Goal: Check status

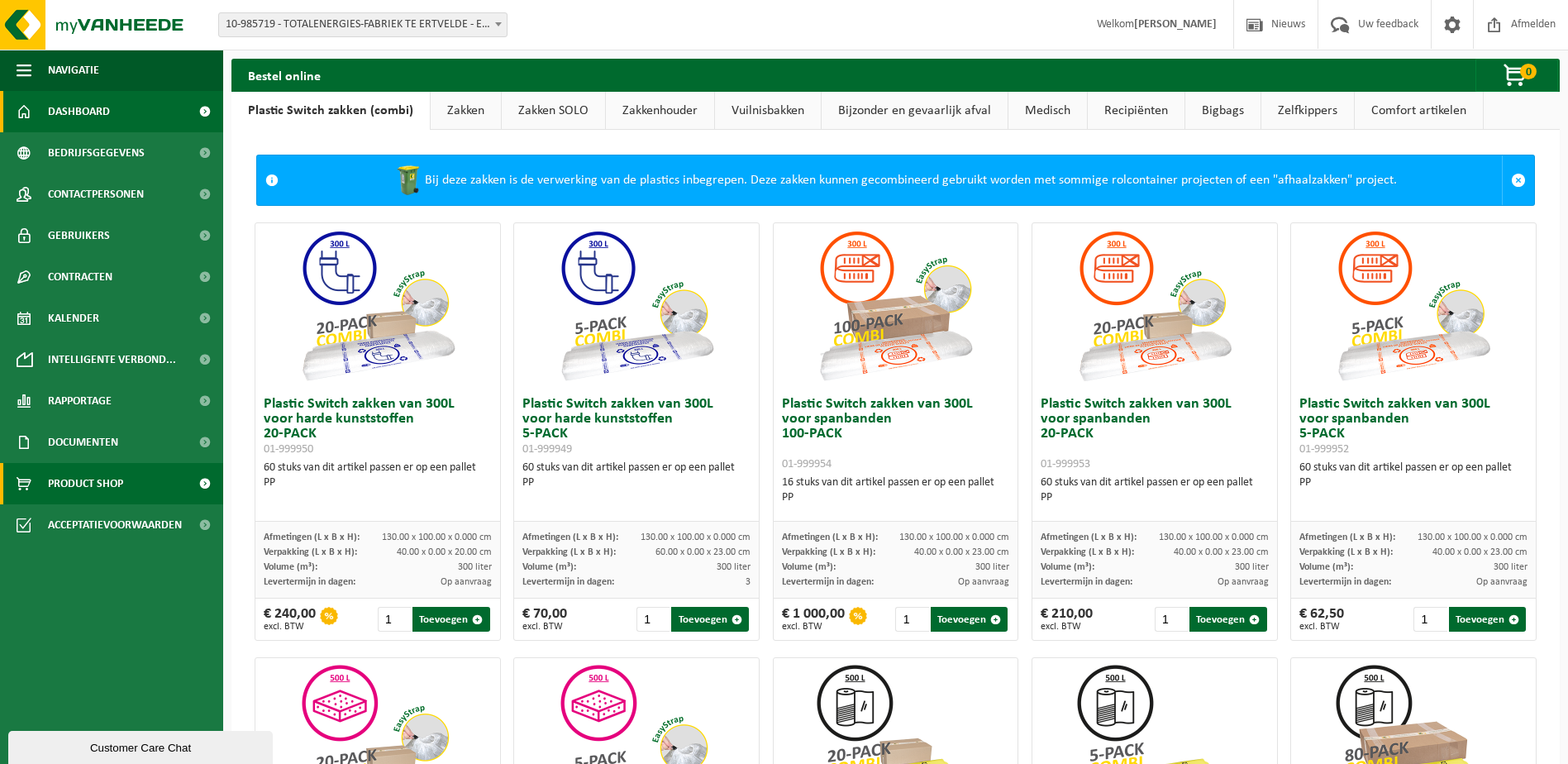
click at [98, 103] on span "Dashboard" at bounding box center [79, 111] width 62 height 41
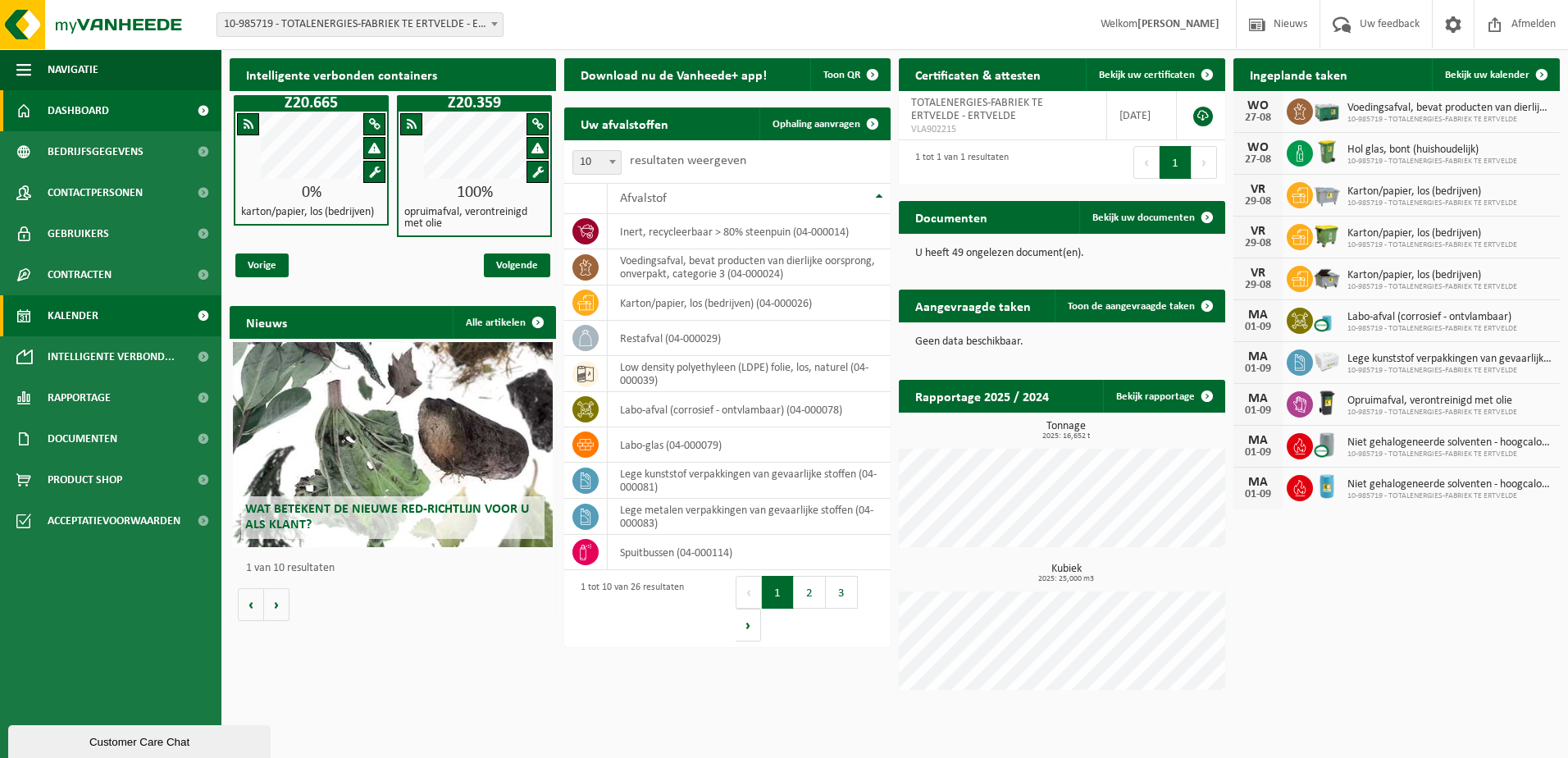
click at [58, 317] on span "Kalender" at bounding box center [72, 315] width 51 height 41
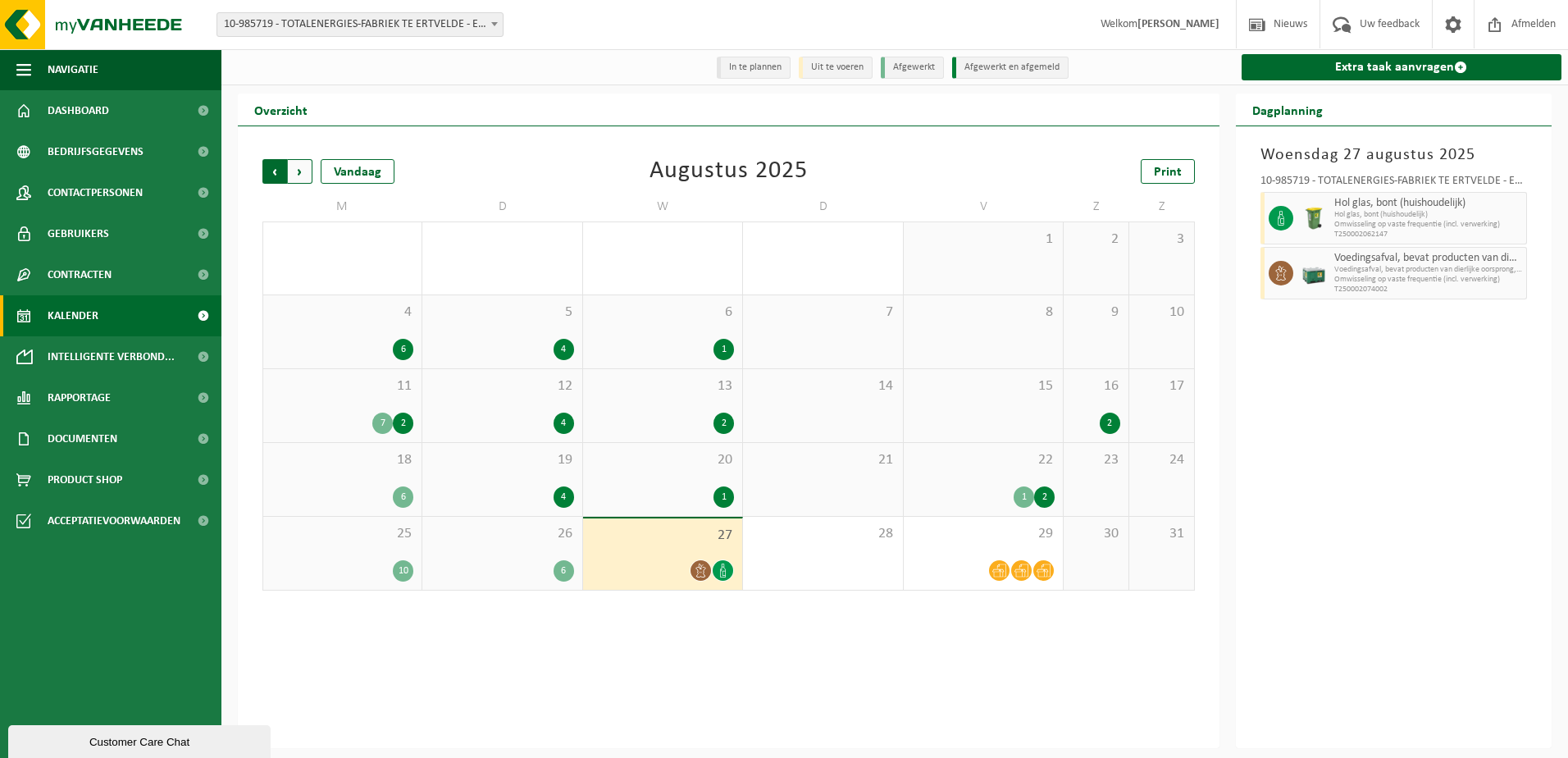
click at [301, 174] on span "Volgende" at bounding box center [300, 171] width 25 height 25
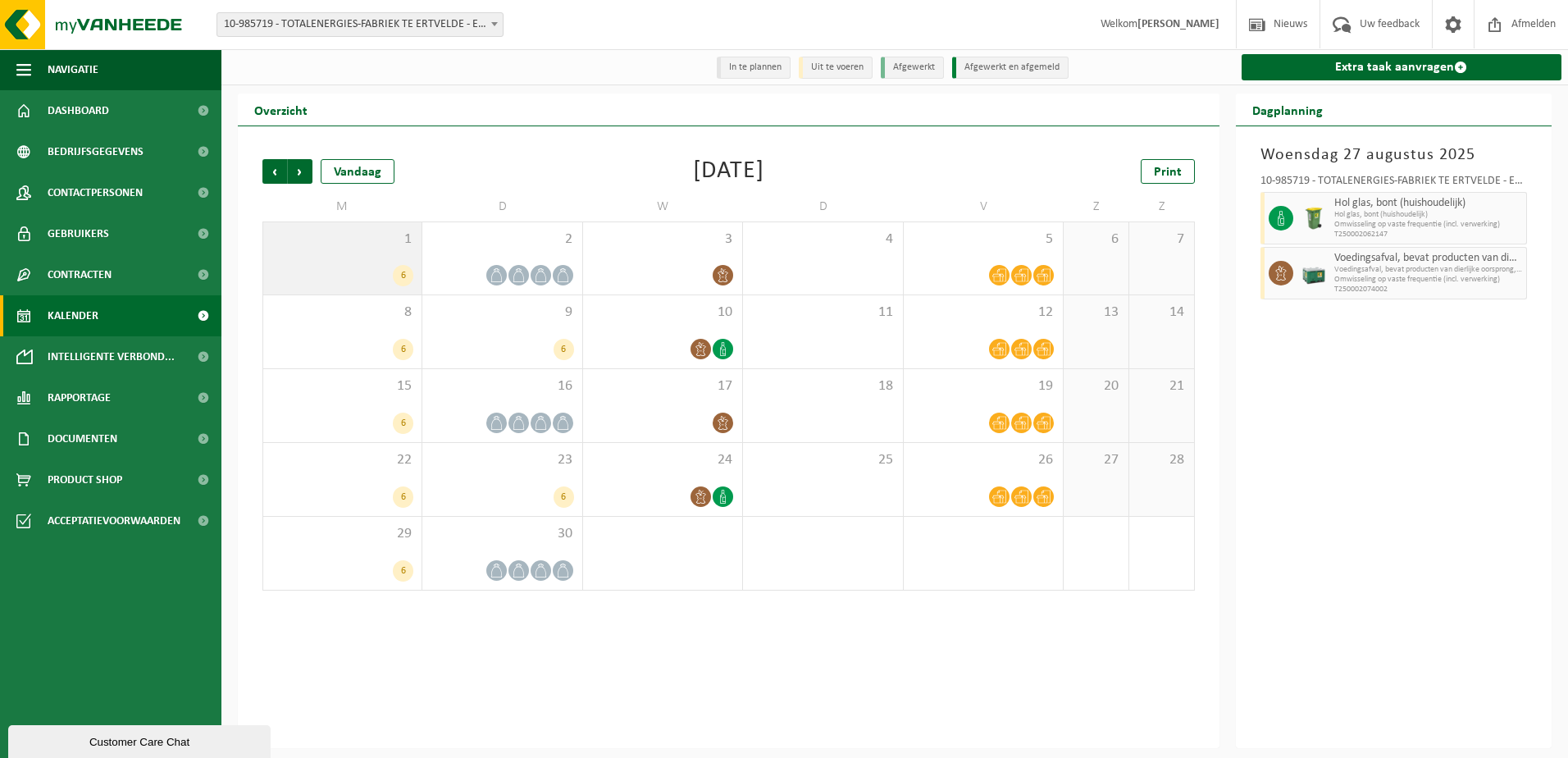
click at [415, 273] on div "1 6" at bounding box center [343, 258] width 158 height 72
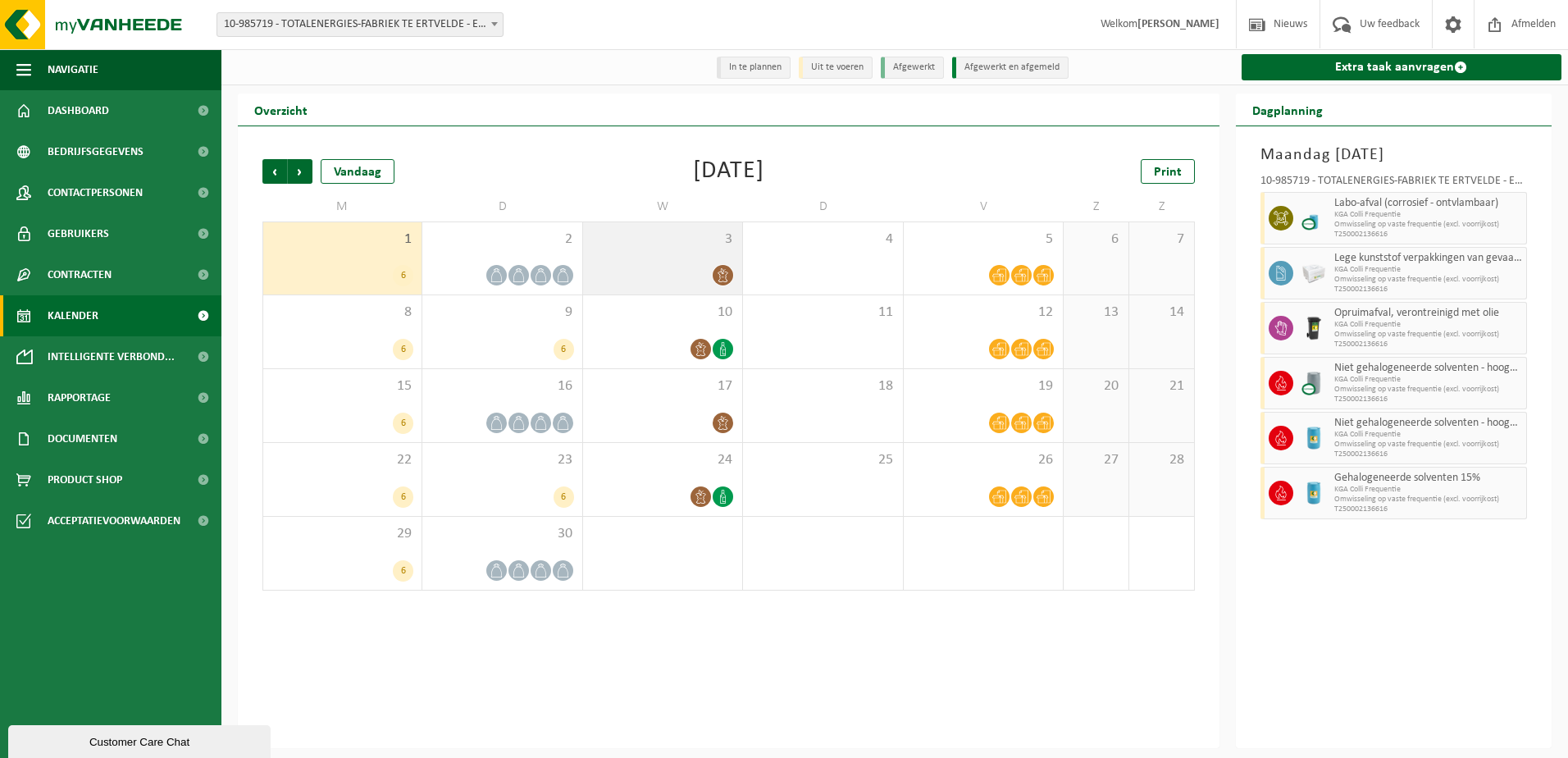
click at [598, 265] on div at bounding box center [663, 275] width 143 height 22
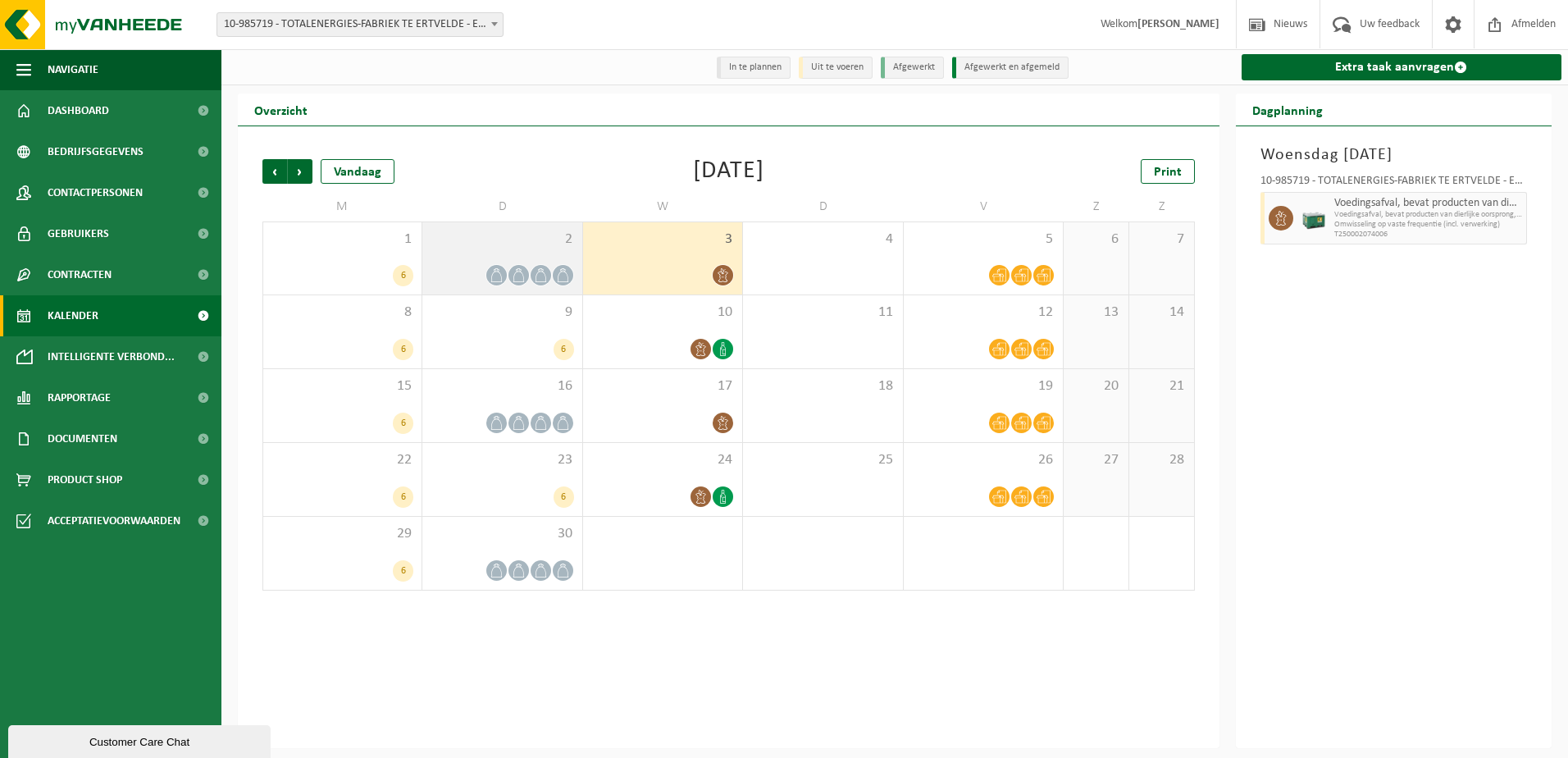
click at [530, 279] on div at bounding box center [541, 275] width 22 height 22
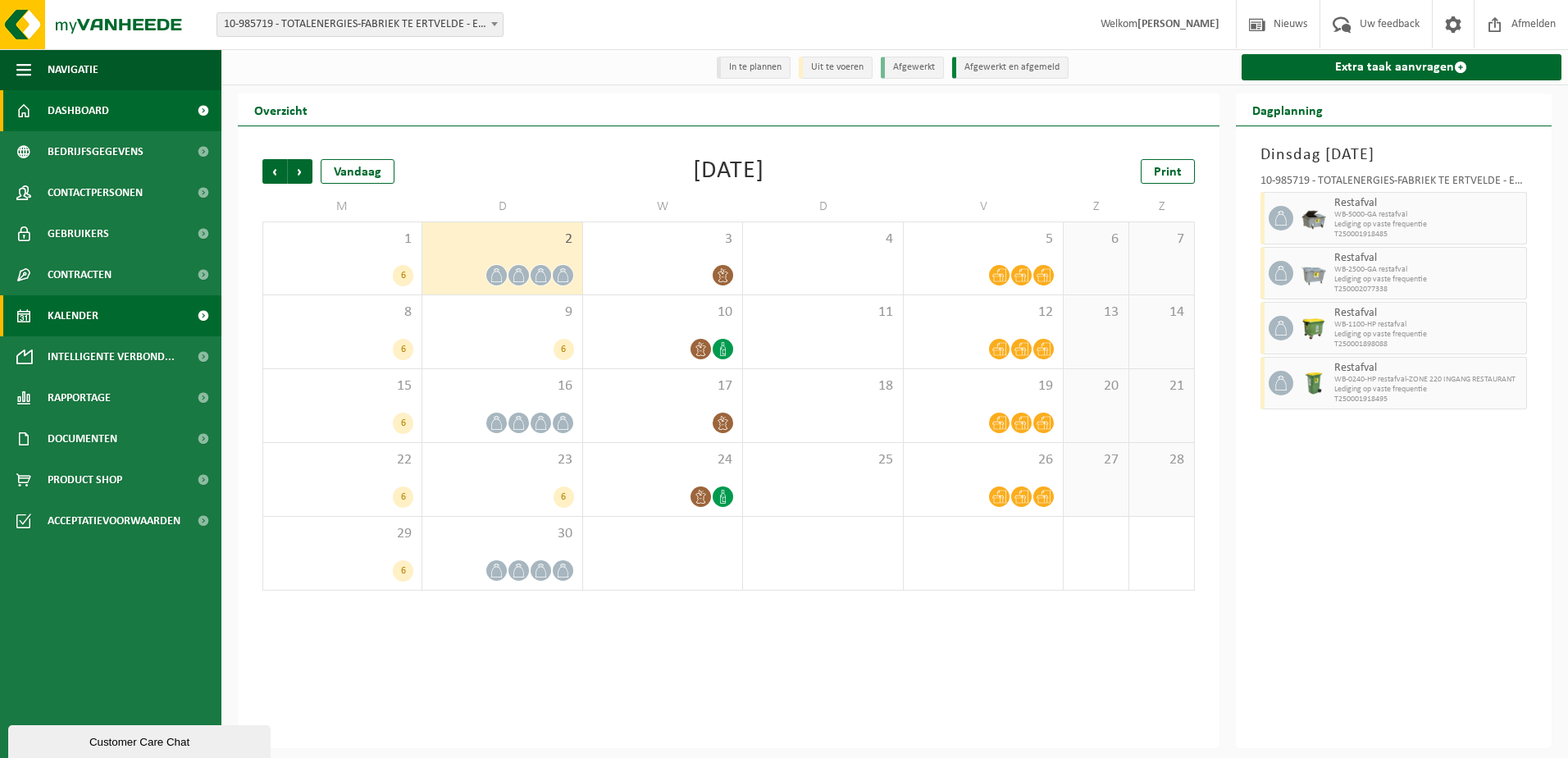
click at [80, 108] on span "Dashboard" at bounding box center [78, 110] width 61 height 41
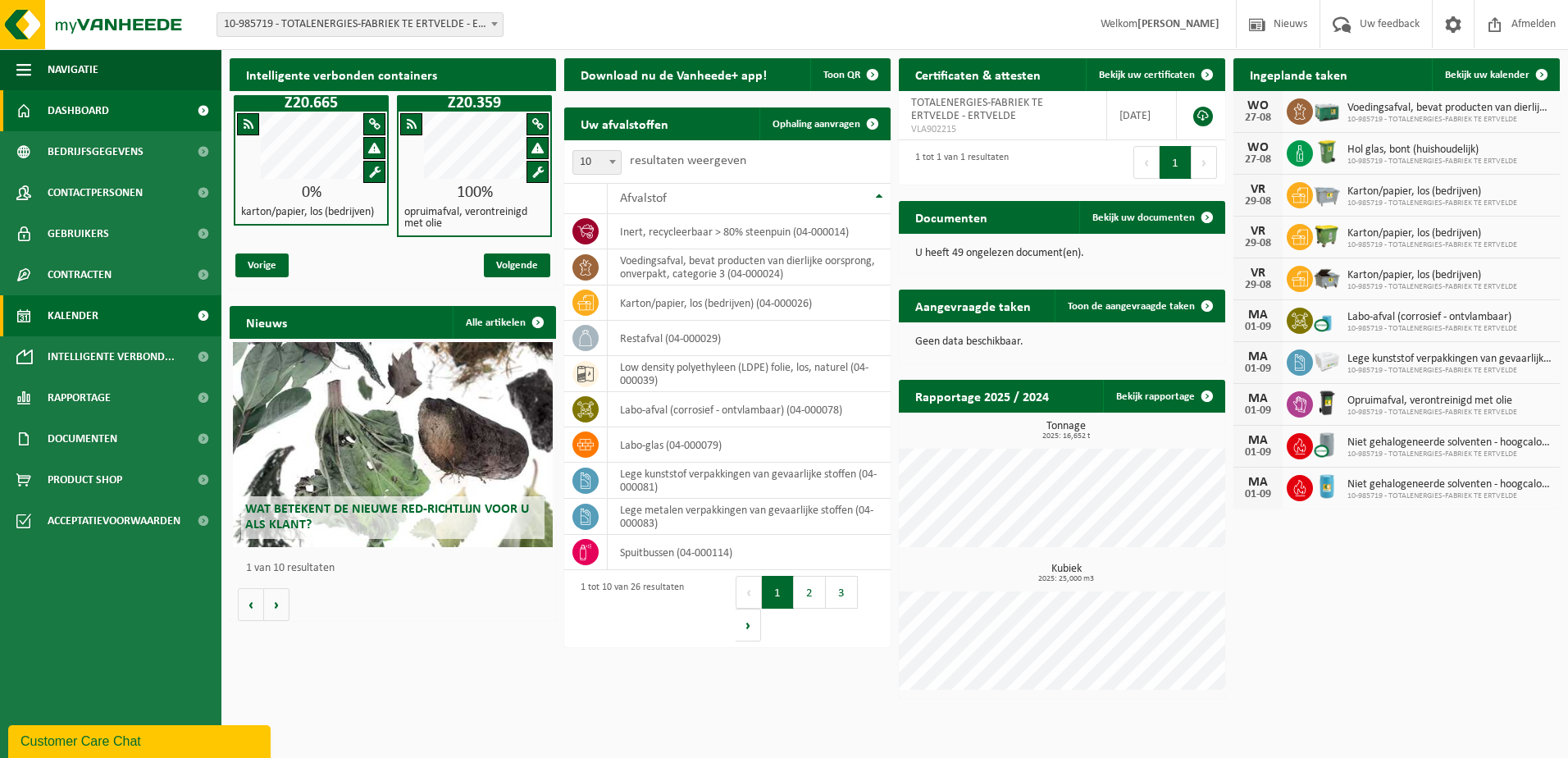
click at [69, 314] on span "Kalender" at bounding box center [72, 315] width 51 height 41
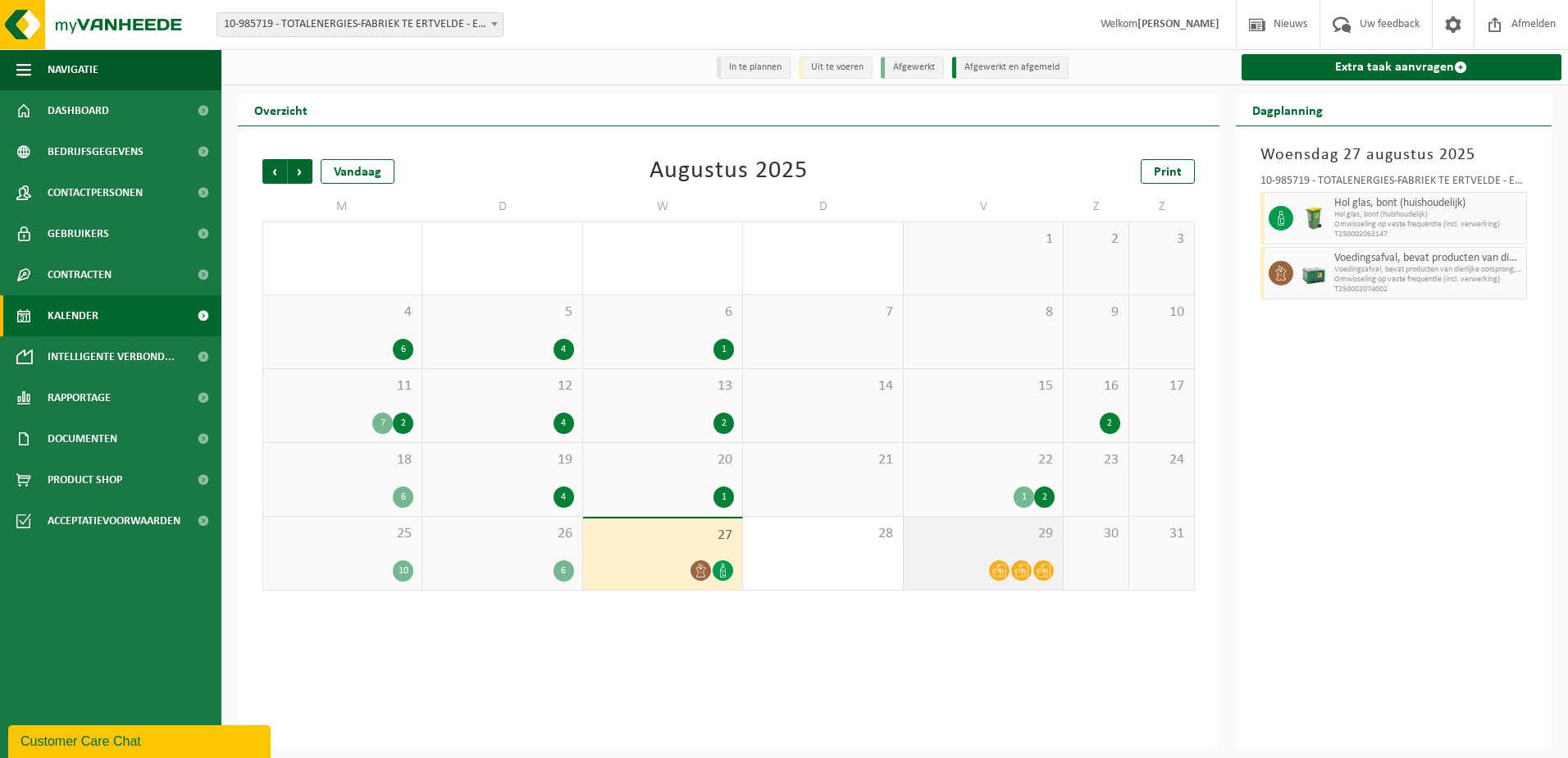
click at [1001, 573] on icon at bounding box center [999, 571] width 14 height 13
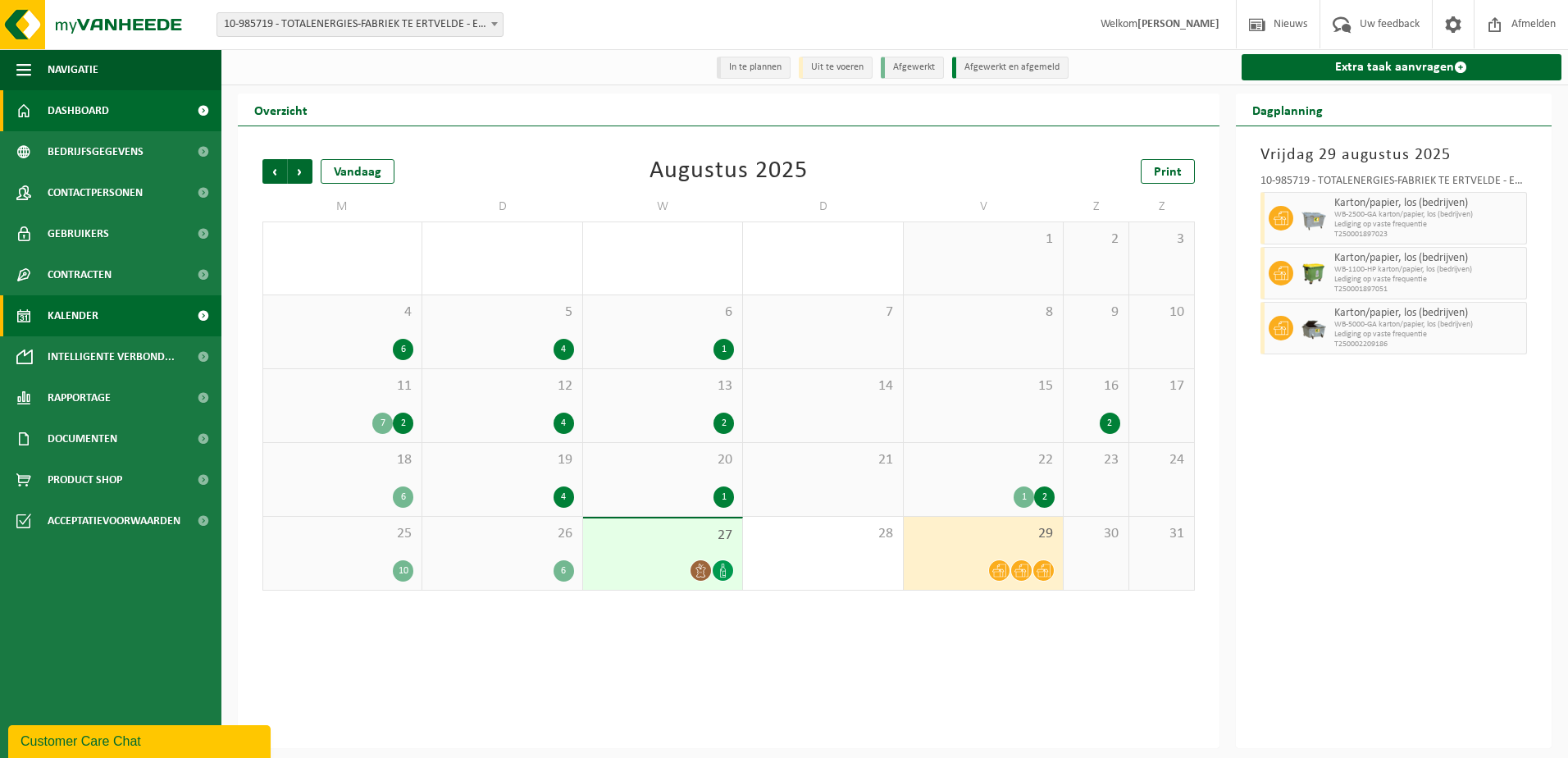
click at [101, 112] on span "Dashboard" at bounding box center [78, 110] width 61 height 41
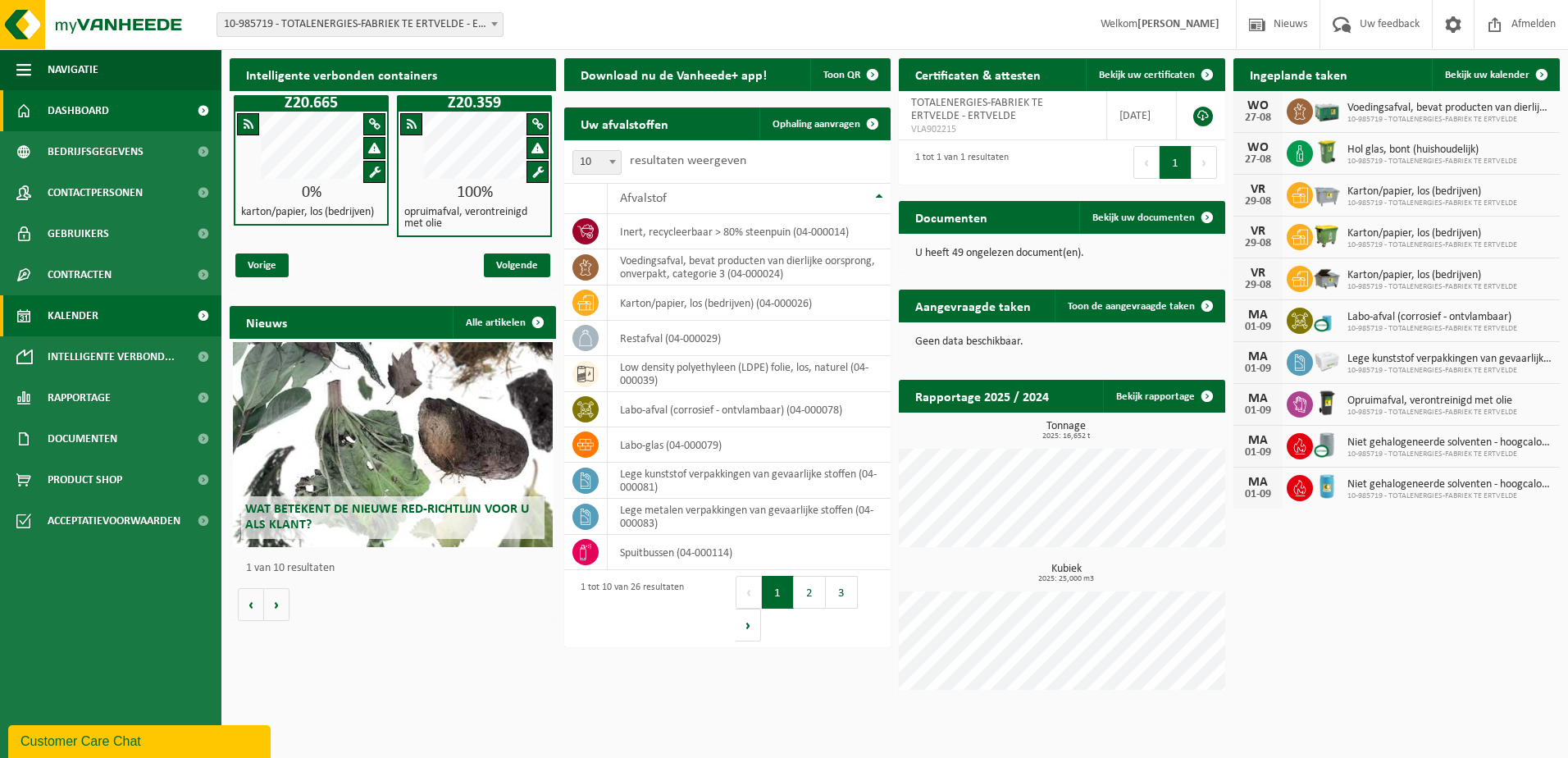
click at [78, 319] on span "Kalender" at bounding box center [72, 315] width 51 height 41
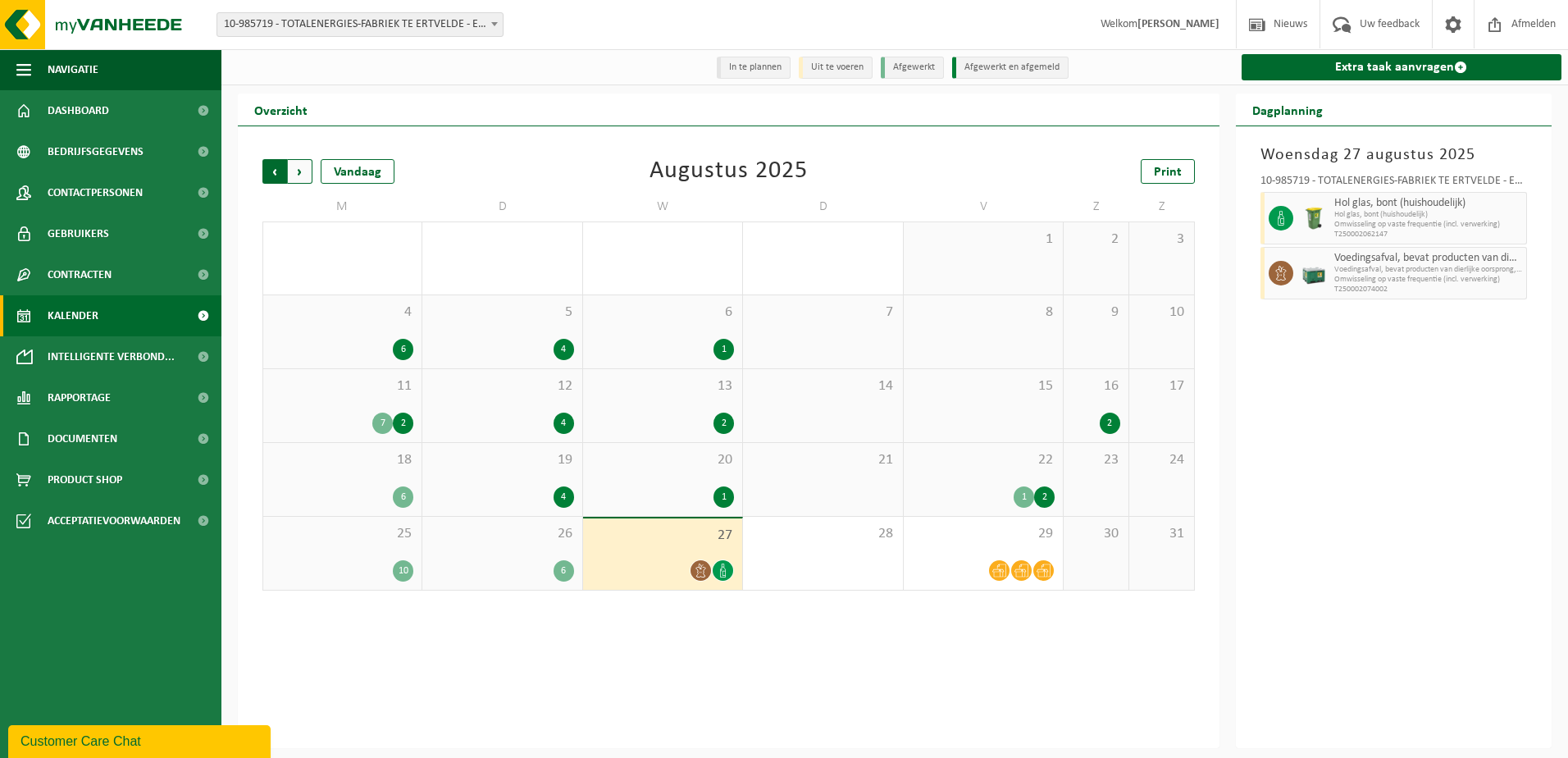
click at [298, 174] on span "Volgende" at bounding box center [300, 171] width 25 height 25
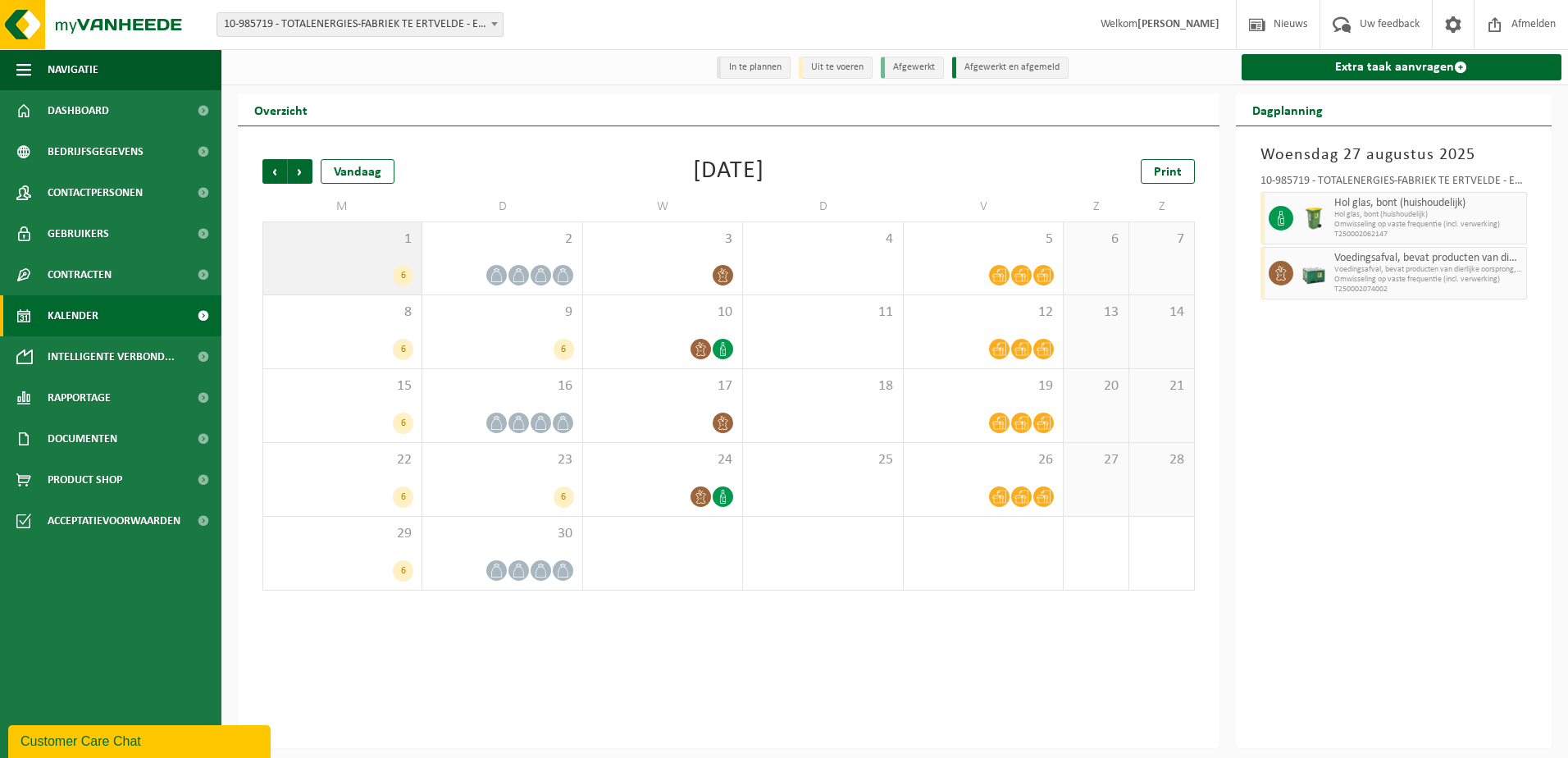
click at [401, 271] on div "6" at bounding box center [403, 275] width 21 height 22
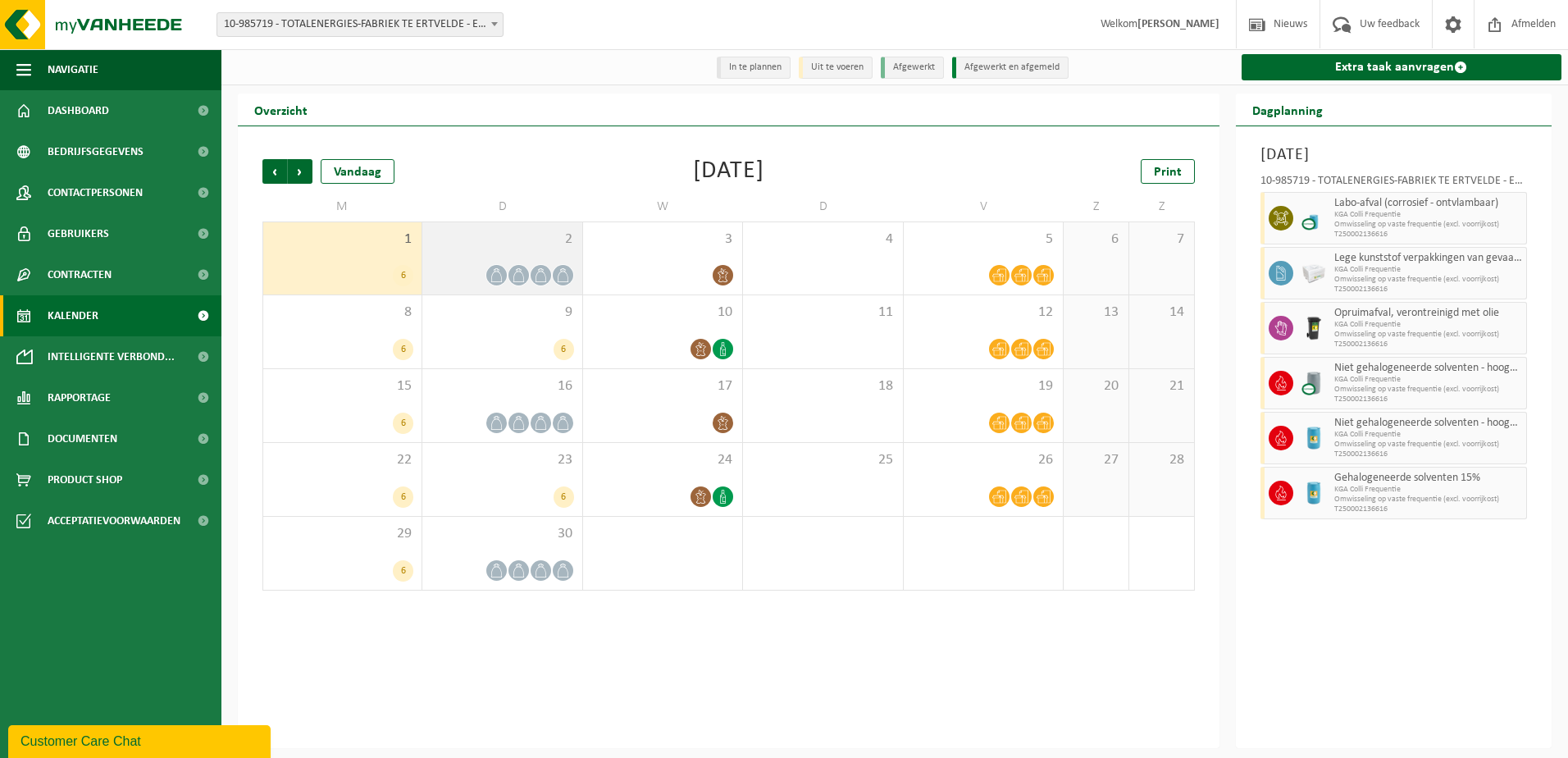
click at [513, 271] on icon at bounding box center [519, 275] width 14 height 14
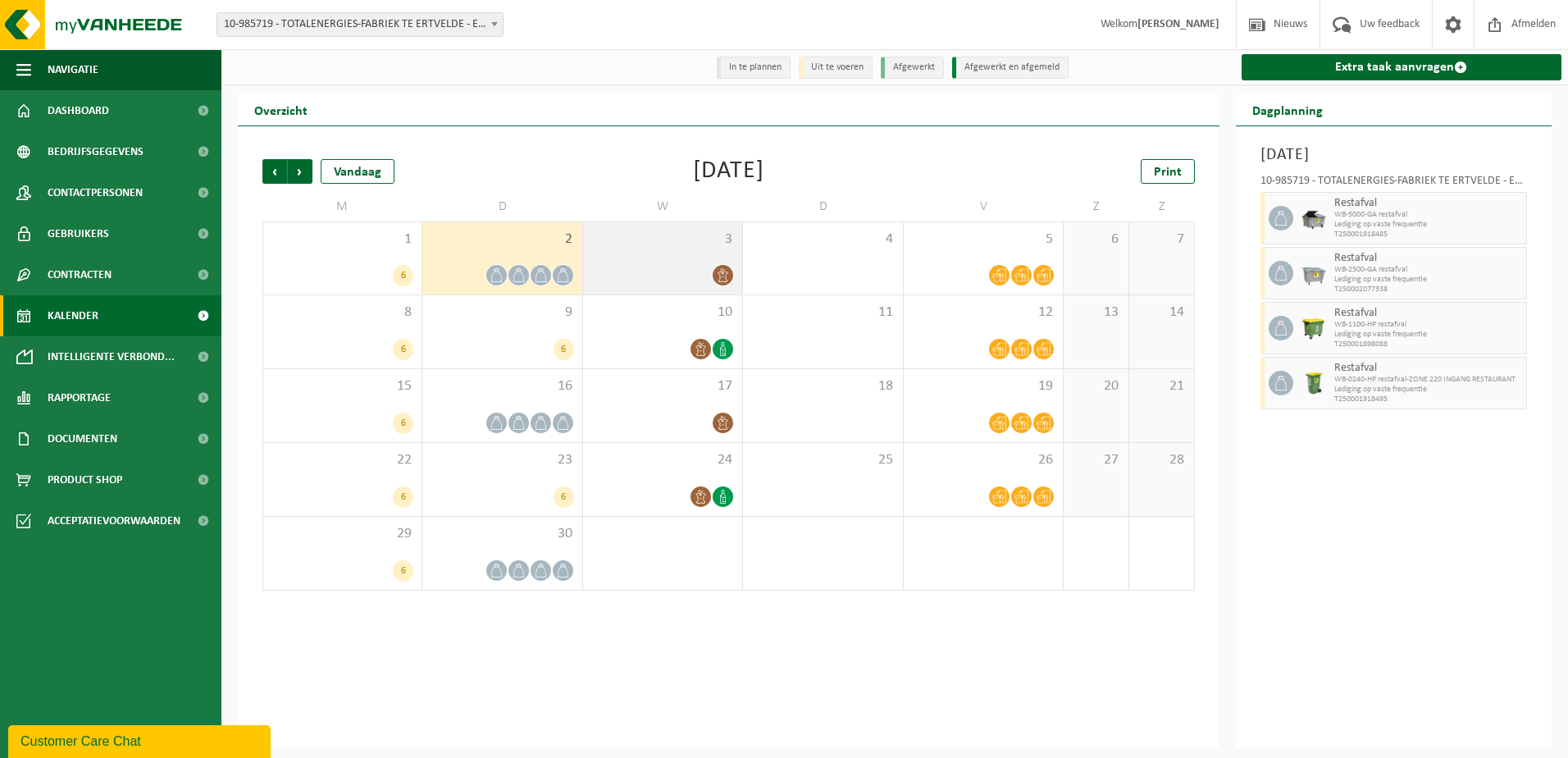
click at [709, 269] on div at bounding box center [663, 275] width 143 height 22
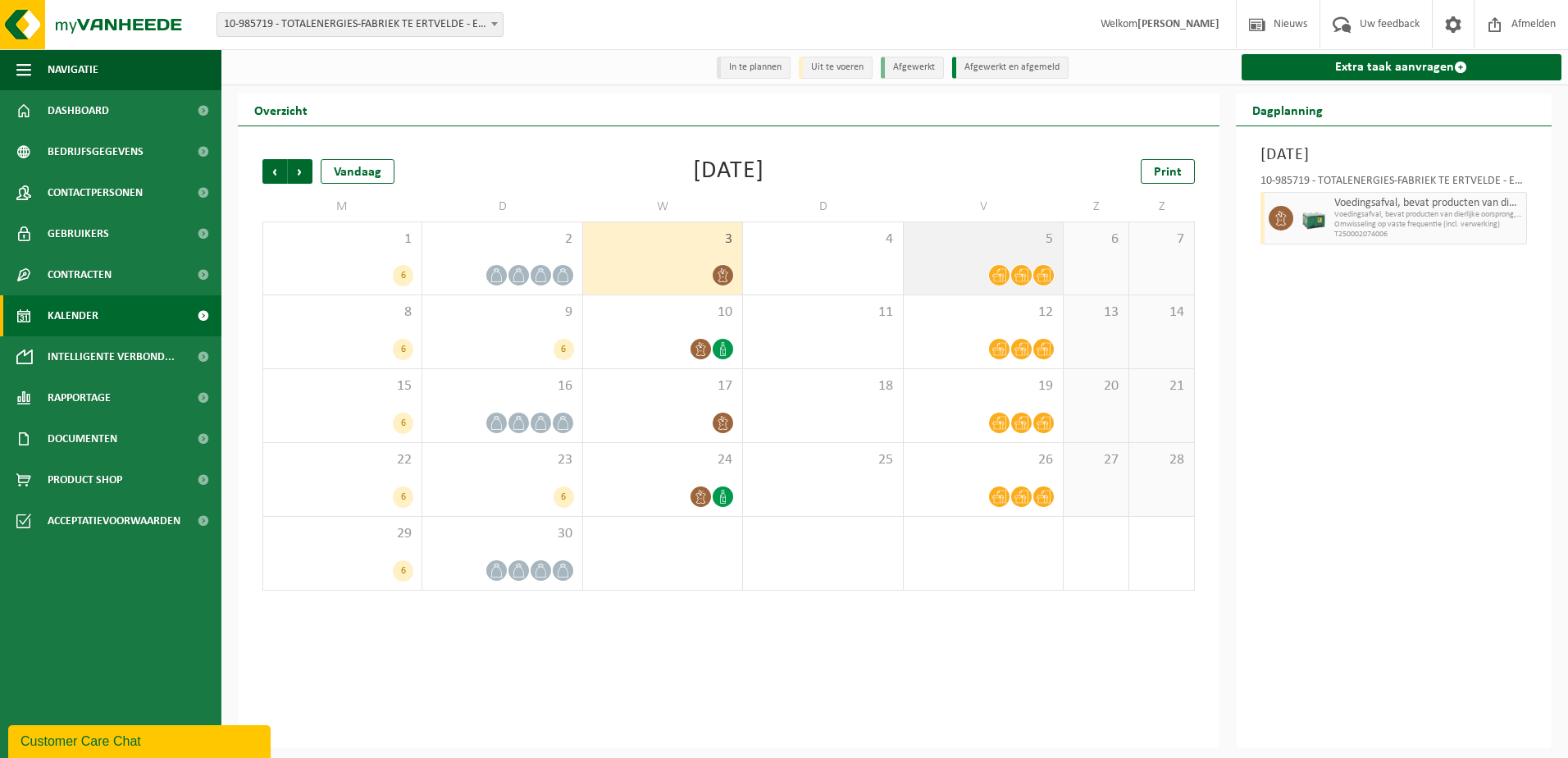
click at [1037, 275] on icon at bounding box center [1044, 275] width 14 height 14
